Goal: Information Seeking & Learning: Learn about a topic

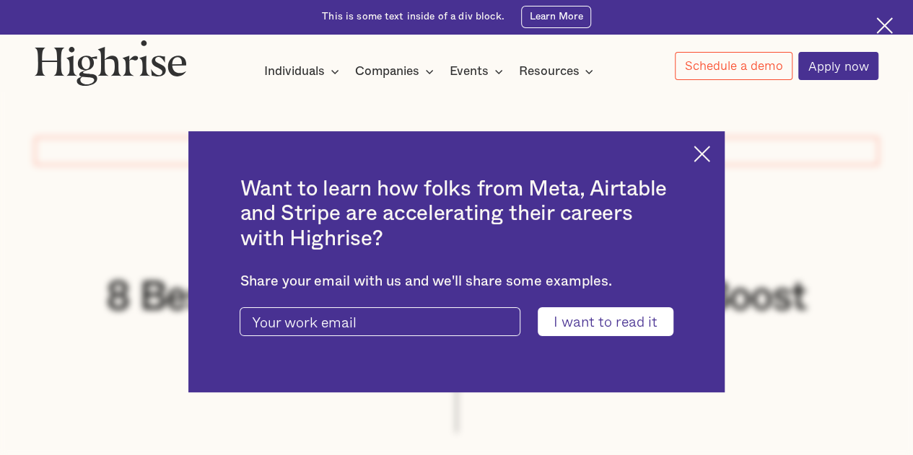
scroll to position [398, 0]
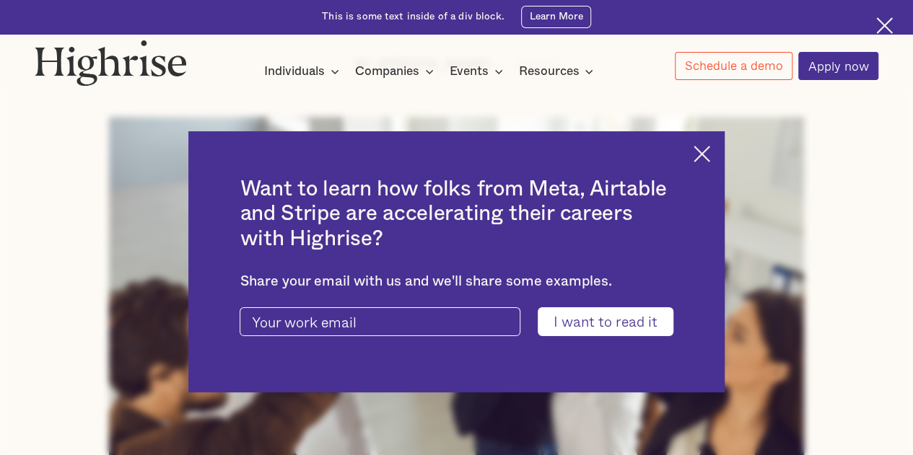
click at [704, 153] on img at bounding box center [702, 154] width 17 height 17
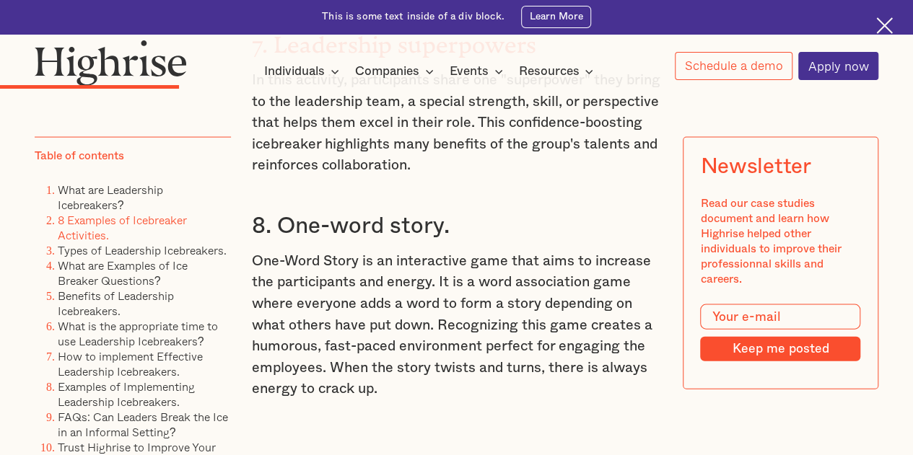
scroll to position [4184, 0]
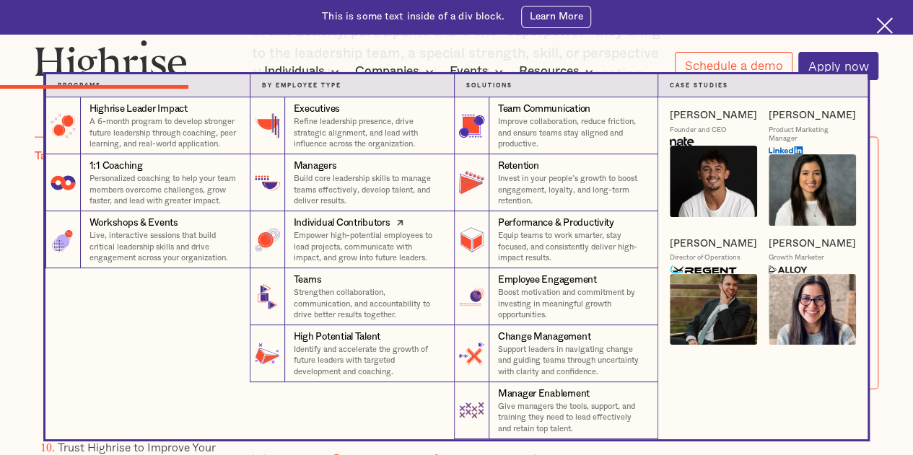
click at [307, 214] on link "Individual Contributors Empower high-potential employees to lead projects, comm…" at bounding box center [352, 239] width 204 height 57
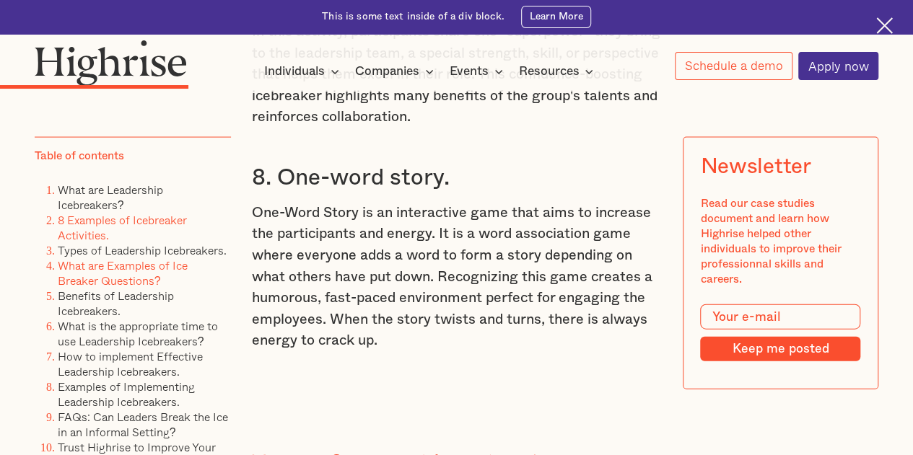
click at [121, 285] on link "What are Examples of Ice Breaker Questions?" at bounding box center [123, 273] width 130 height 32
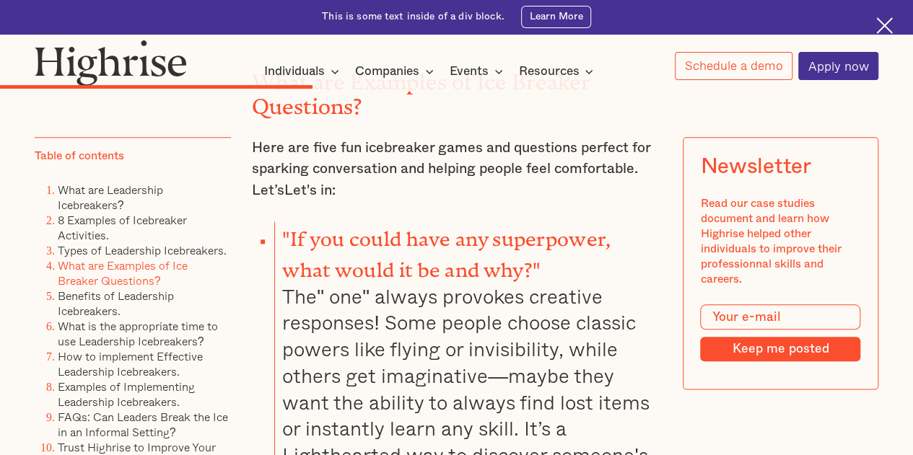
scroll to position [6124, 0]
